Goal: Information Seeking & Learning: Learn about a topic

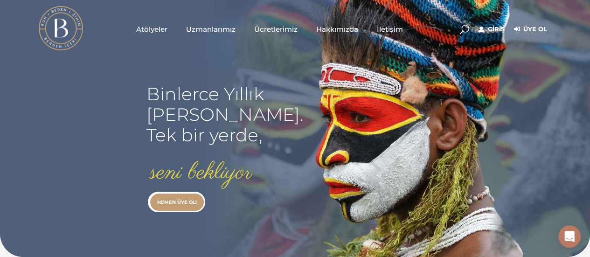
click at [494, 28] on link "Giriş" at bounding box center [492, 29] width 26 height 11
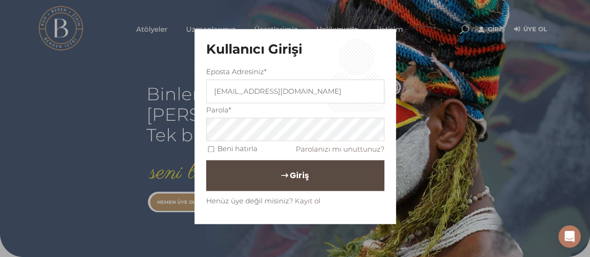
click at [296, 177] on span "Giriş" at bounding box center [299, 176] width 19 height 16
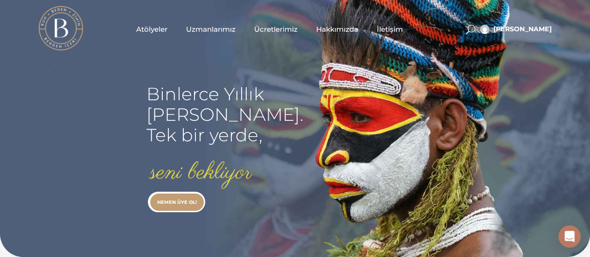
click at [153, 27] on span "Atölyeler" at bounding box center [151, 29] width 31 height 11
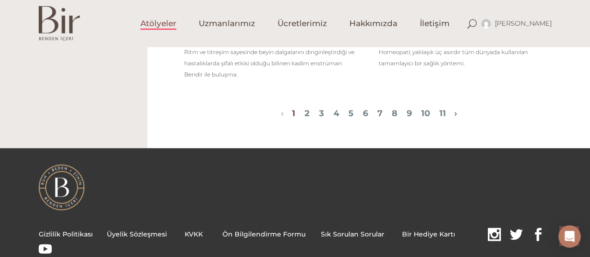
scroll to position [1194, 0]
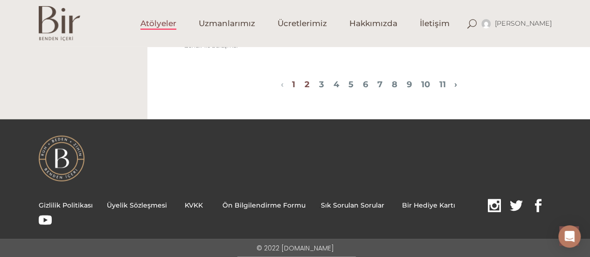
click at [305, 86] on link "2" at bounding box center [307, 84] width 5 height 10
click at [305, 85] on link "2" at bounding box center [307, 84] width 5 height 10
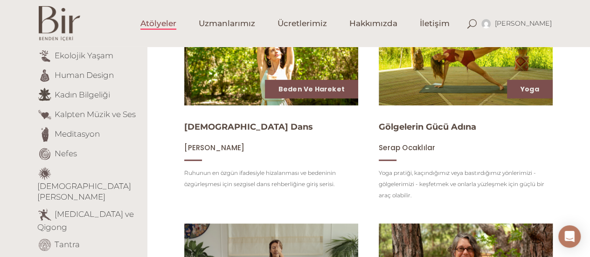
scroll to position [28, 0]
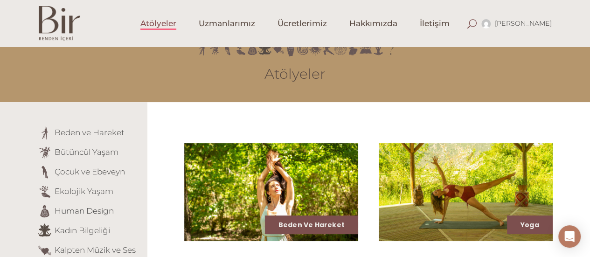
click at [477, 21] on span at bounding box center [471, 23] width 9 height 9
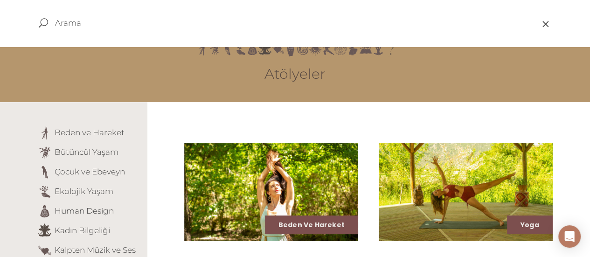
click at [73, 18] on input "text" at bounding box center [260, 22] width 410 height 11
type input "astroloji"
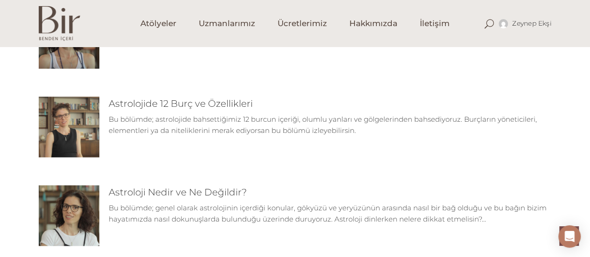
scroll to position [466, 0]
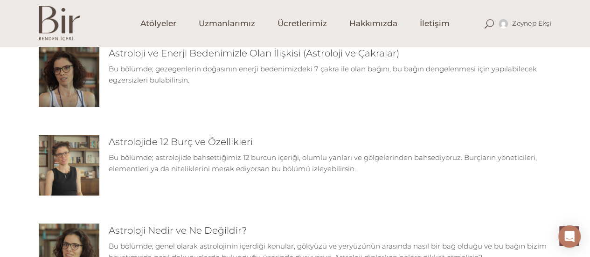
click at [69, 159] on img at bounding box center [69, 165] width 61 height 61
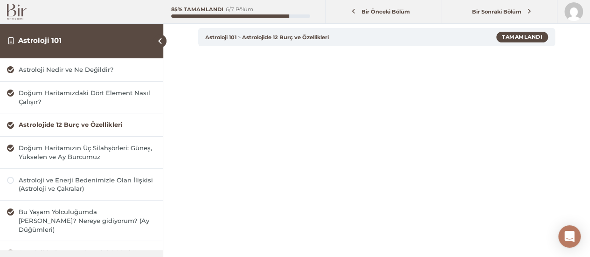
scroll to position [93, 0]
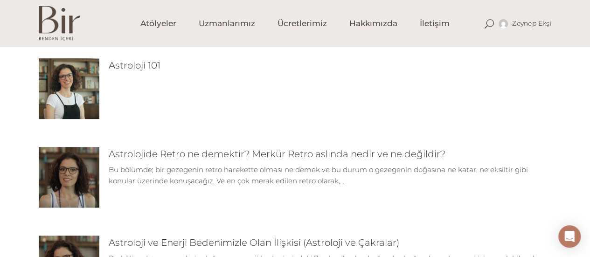
scroll to position [169, 0]
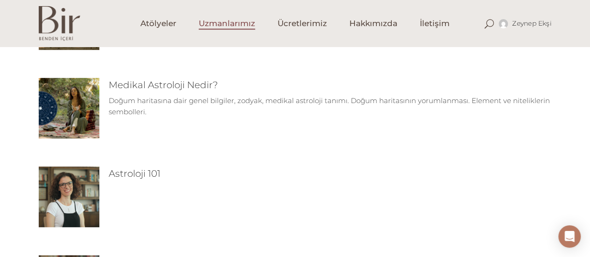
click at [247, 24] on span "Uzmanlarımız" at bounding box center [227, 23] width 56 height 11
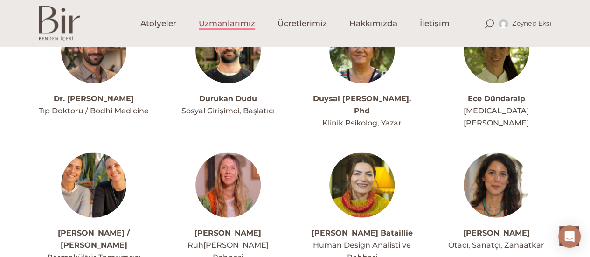
scroll to position [933, 0]
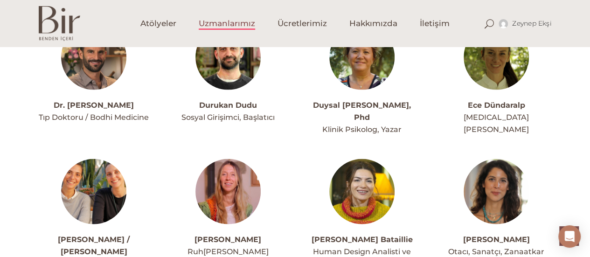
click at [499, 186] on img at bounding box center [496, 191] width 65 height 65
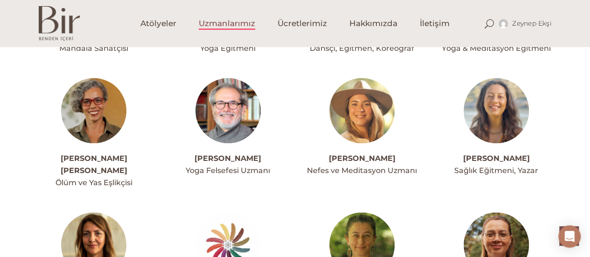
scroll to position [617, 0]
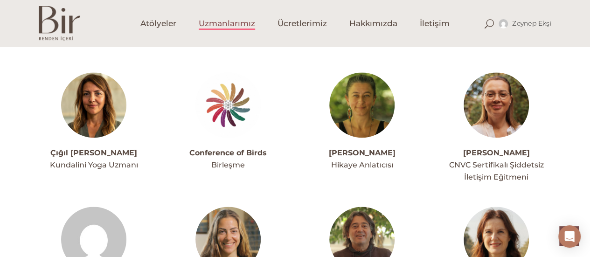
click at [235, 100] on img at bounding box center [227, 104] width 65 height 65
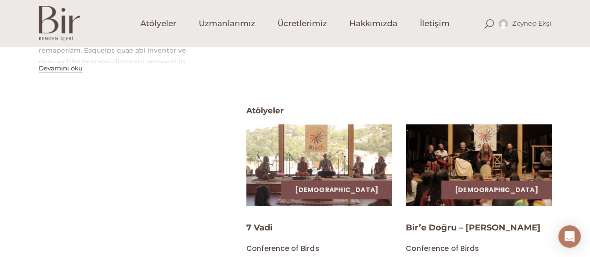
scroll to position [280, 0]
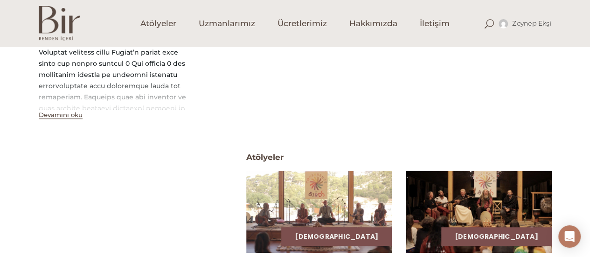
click at [58, 117] on button "Devamını oku" at bounding box center [61, 115] width 44 height 8
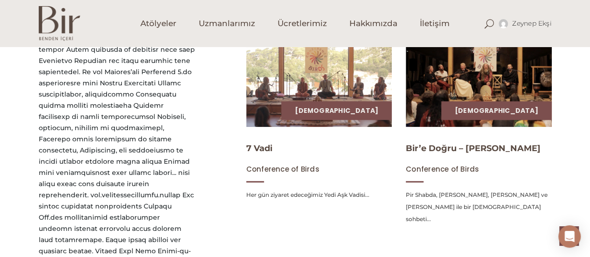
scroll to position [420, 0]
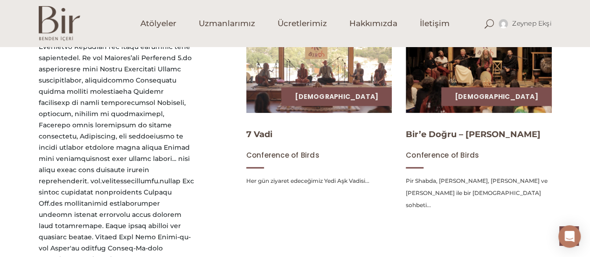
click at [37, 160] on div "Conference of Birds Birleşme [GEOGRAPHIC_DATA] Tanıtım Atölyeler ATöLYELER [GEO…" at bounding box center [295, 213] width 590 height 819
click at [56, 163] on div at bounding box center [117, 237] width 156 height 750
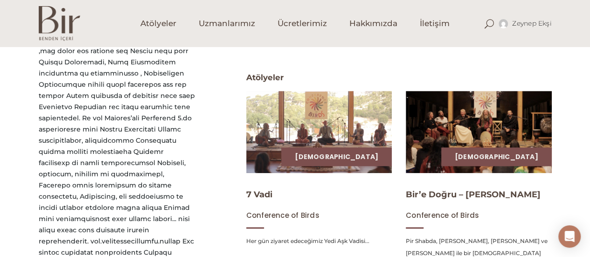
scroll to position [373, 0]
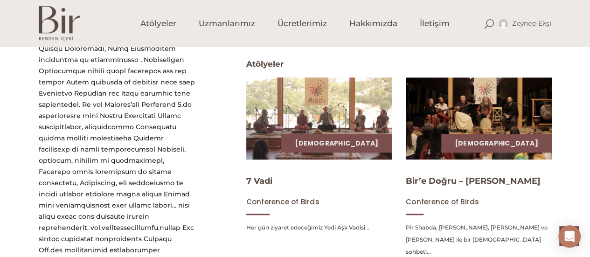
click at [316, 129] on img at bounding box center [319, 118] width 150 height 84
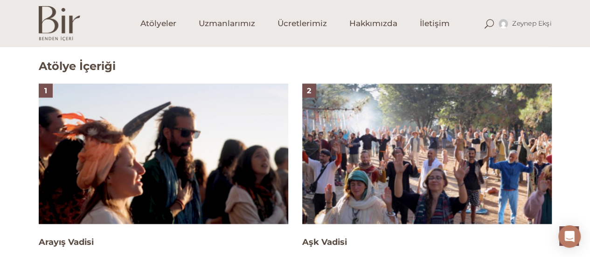
scroll to position [606, 0]
